Goal: Task Accomplishment & Management: Use online tool/utility

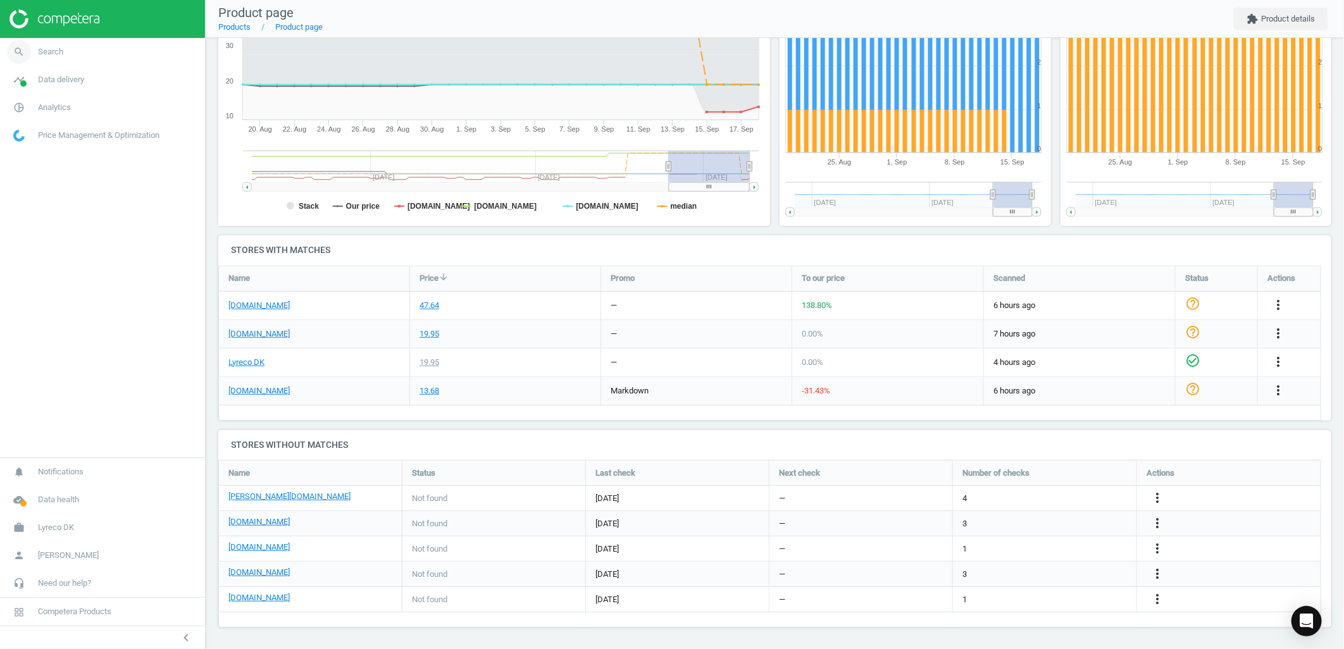
click at [61, 52] on span "Search" at bounding box center [50, 51] width 25 height 11
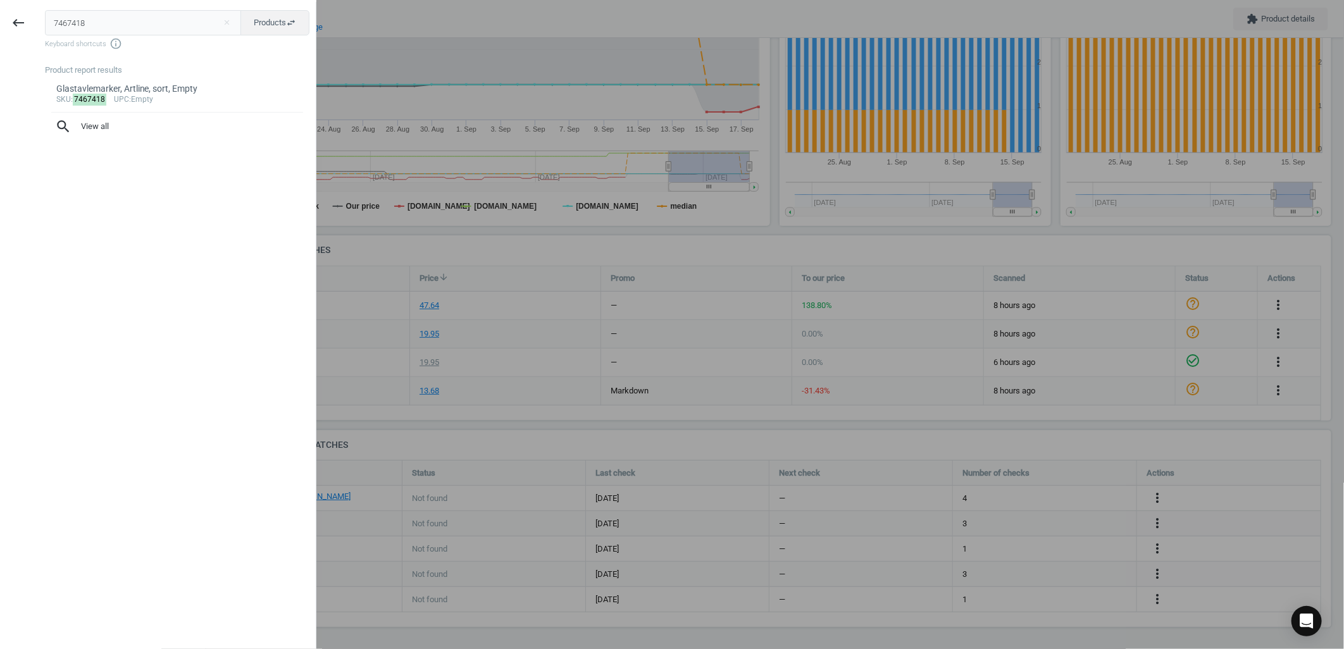
drag, startPoint x: 101, startPoint y: 30, endPoint x: -84, endPoint y: 8, distance: 186.7
click at [0, 8] on html "Group 2 Created with Sketch. ic/cloud_download/grey600 Created with Sketch. gra…" at bounding box center [672, 324] width 1344 height 649
type input "9165214"
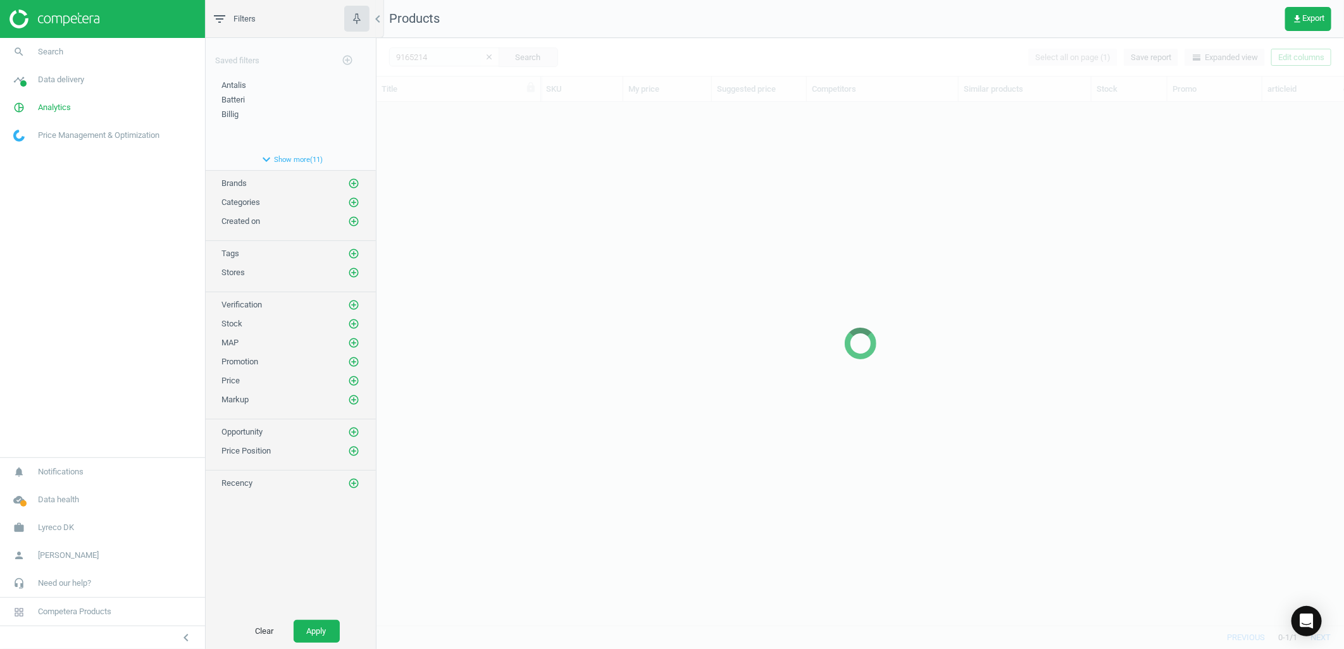
scroll to position [502, 956]
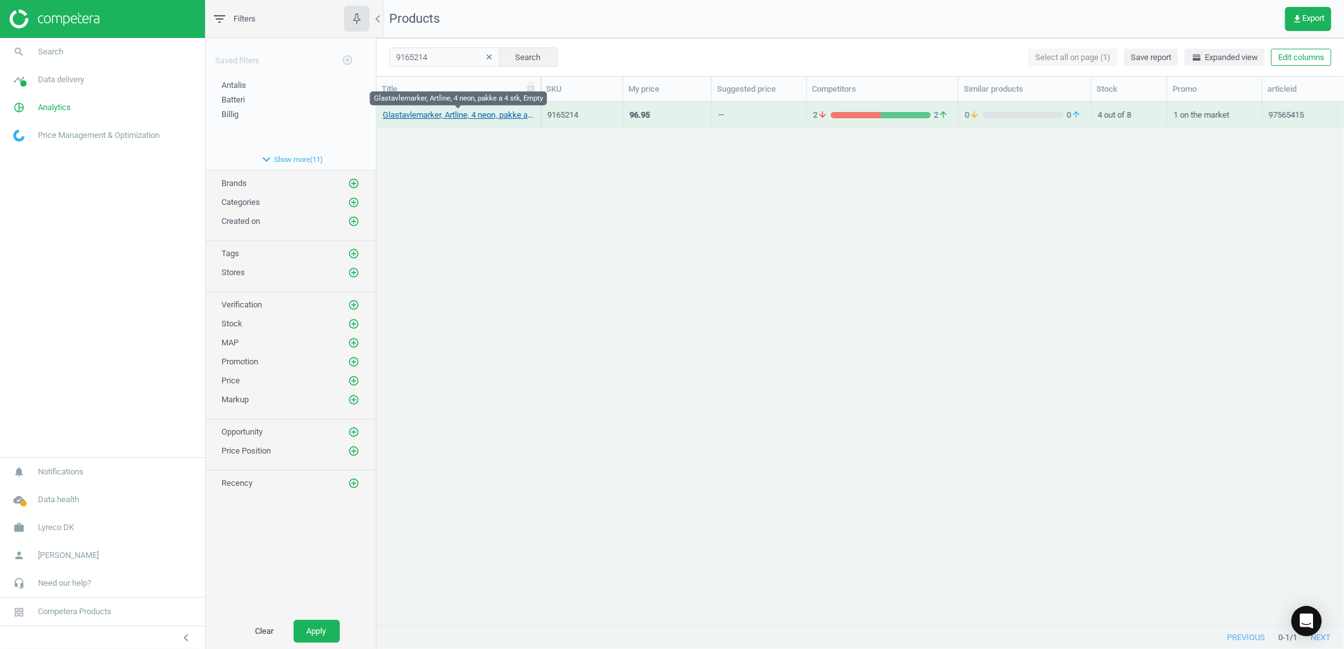
click at [460, 111] on link "Glastavlemarker, Artline, 4 neon, pakke a 4 stk, Empty" at bounding box center [458, 114] width 151 height 11
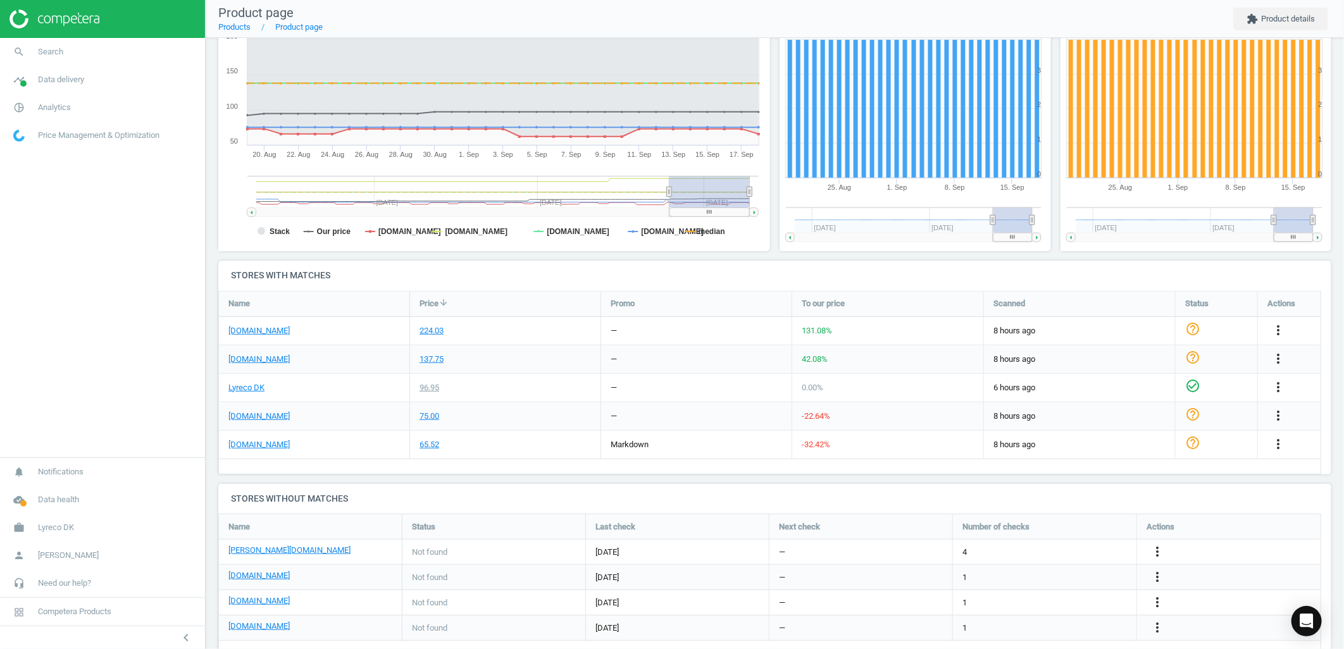
scroll to position [234, 0]
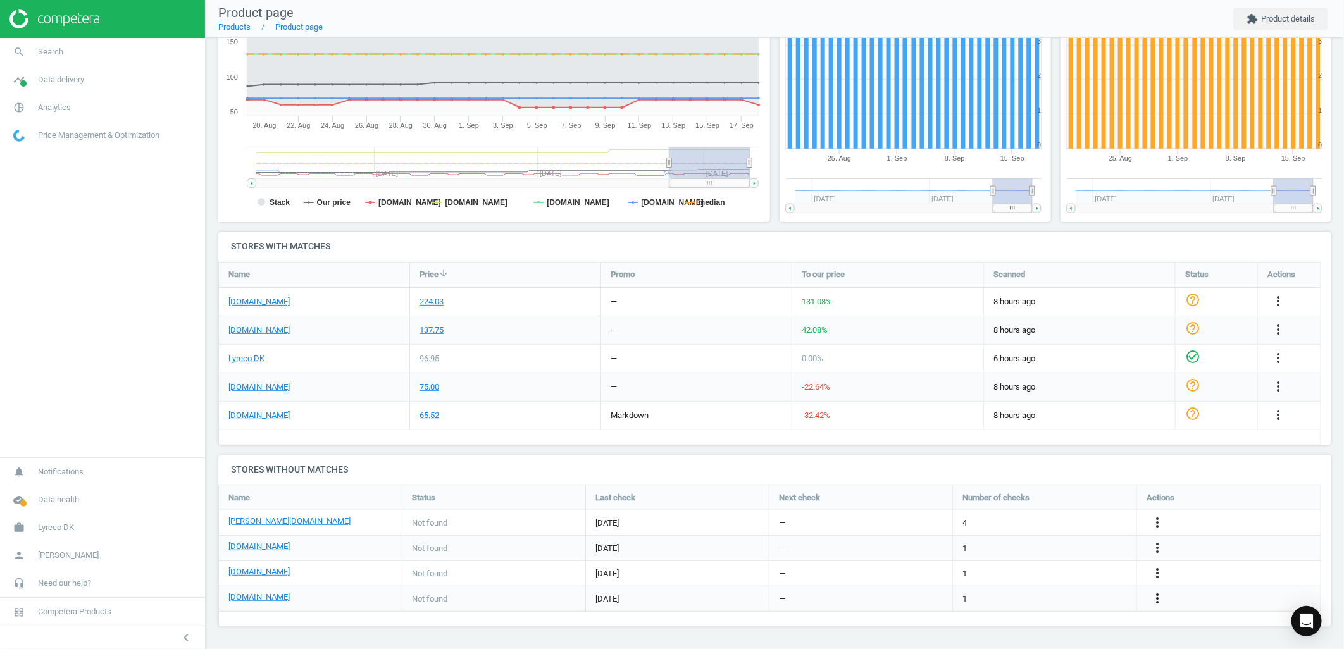
click at [1163, 598] on icon "more_vert" at bounding box center [1156, 598] width 15 height 15
click at [1013, 599] on link "Edit URL/product option" at bounding box center [1058, 600] width 173 height 20
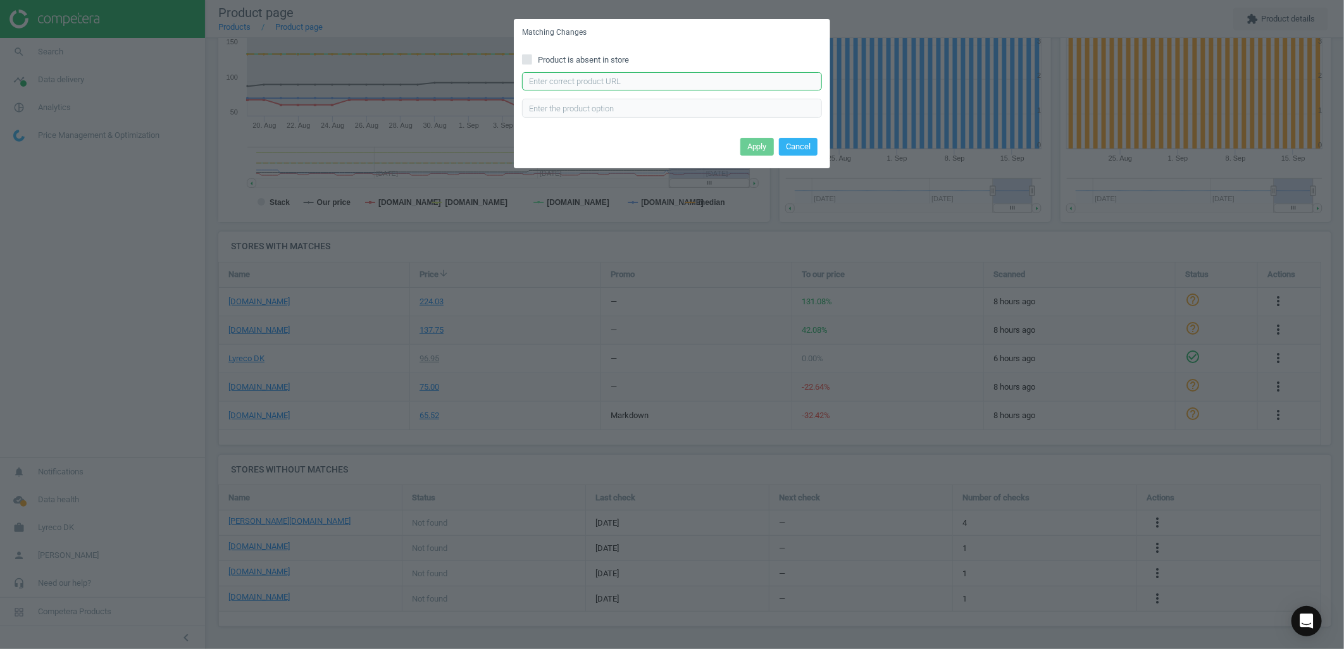
click at [557, 89] on input "text" at bounding box center [672, 81] width 300 height 19
paste input "https://konpap.dk/artline-epg-4-glassboardpenne-4-farver-144.3200-98/"
type input "https://konpap.dk/artline-epg-4-glassboardpenne-4-farver-144.3200-98/"
click at [758, 148] on button "Apply" at bounding box center [757, 147] width 34 height 18
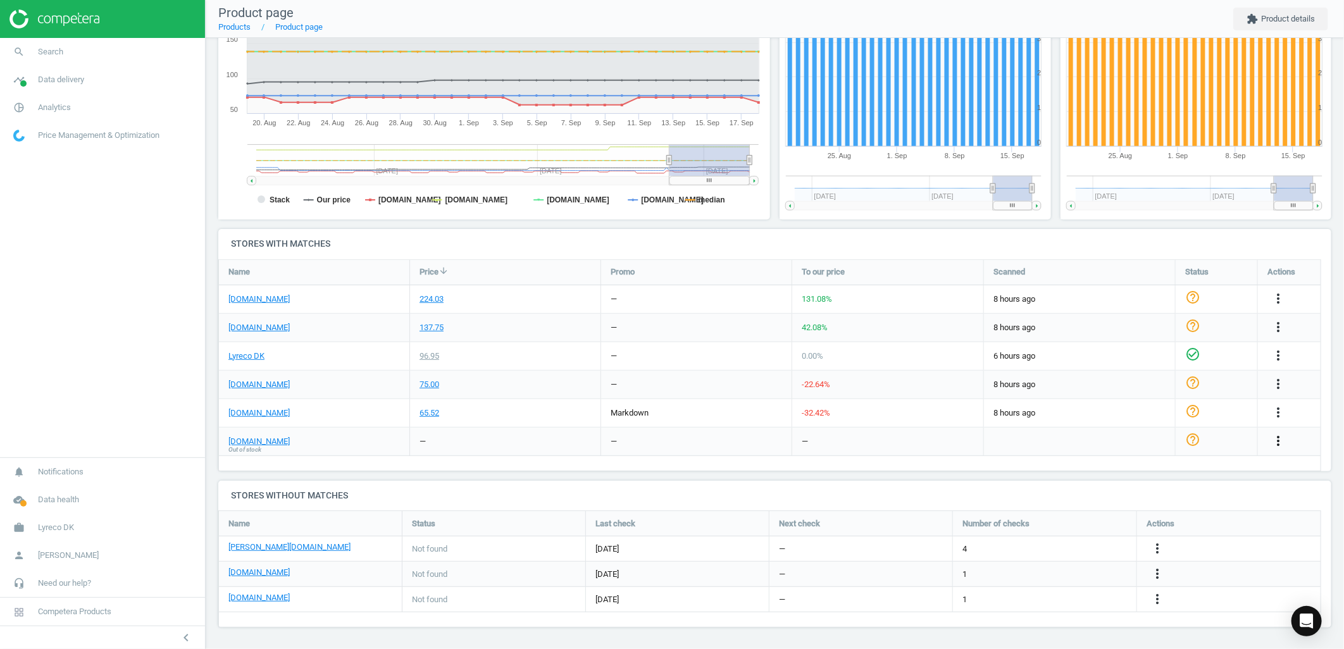
click at [1282, 436] on icon "more_vert" at bounding box center [1277, 440] width 15 height 15
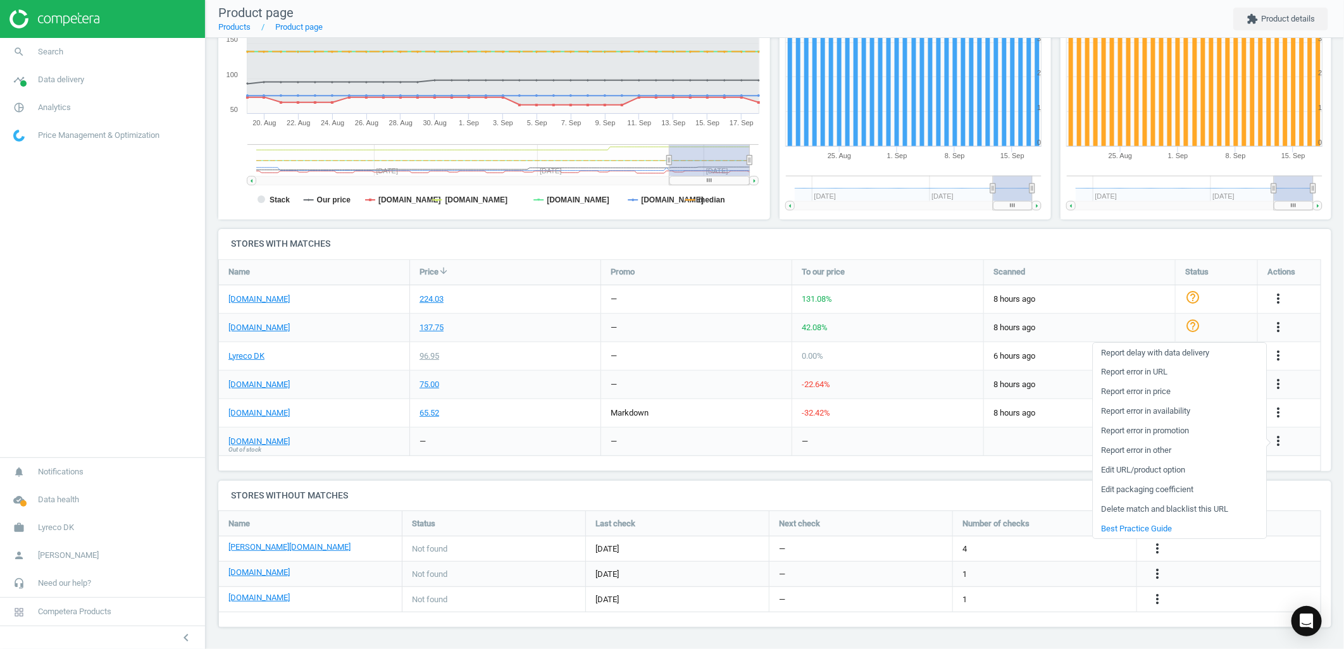
click at [1167, 409] on link "Report error in availability" at bounding box center [1179, 412] width 173 height 20
